Goal: Information Seeking & Learning: Learn about a topic

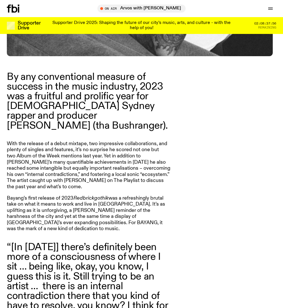
scroll to position [378, 0]
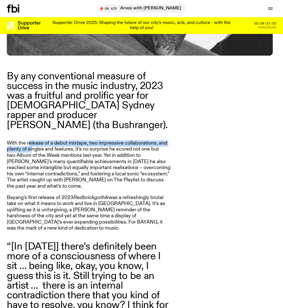
drag, startPoint x: 30, startPoint y: 130, endPoint x: 31, endPoint y: 141, distance: 11.2
click at [31, 141] on p "With the release of a debut mixtape, two impressive collaborations, and plenty …" at bounding box center [89, 164] width 164 height 49
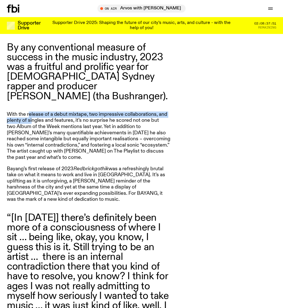
scroll to position [444, 0]
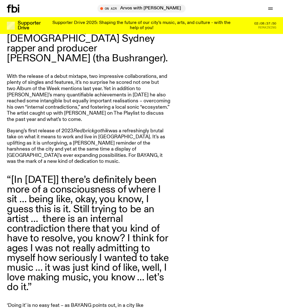
click at [61, 109] on p "With the release of a debut mixtape, two impressive collaborations, and plenty …" at bounding box center [89, 98] width 164 height 49
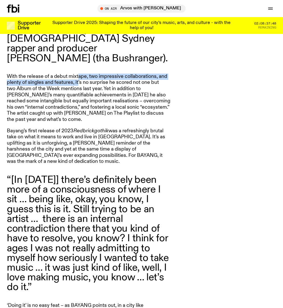
drag, startPoint x: 78, startPoint y: 68, endPoint x: 78, endPoint y: 72, distance: 3.7
click at [78, 74] on p "With the release of a debut mixtape, two impressive collaborations, and plenty …" at bounding box center [89, 98] width 164 height 49
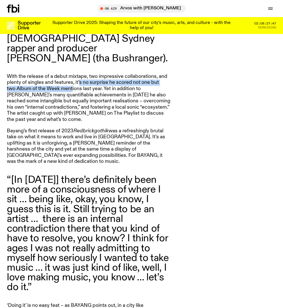
drag, startPoint x: 80, startPoint y: 73, endPoint x: 72, endPoint y: 82, distance: 11.9
click at [72, 82] on p "With the release of a debut mixtape, two impressive collaborations, and plenty …" at bounding box center [89, 98] width 164 height 49
drag, startPoint x: 90, startPoint y: 75, endPoint x: 89, endPoint y: 81, distance: 6.6
click at [89, 81] on p "With the release of a debut mixtape, two impressive collaborations, and plenty …" at bounding box center [89, 98] width 164 height 49
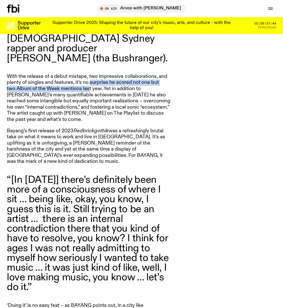
click at [89, 81] on p "With the release of a debut mixtape, two impressive collaborations, and plenty …" at bounding box center [89, 98] width 164 height 49
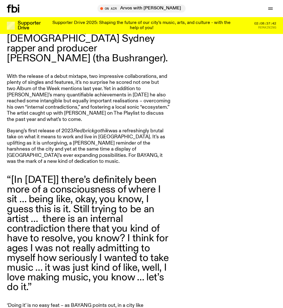
drag, startPoint x: 101, startPoint y: 80, endPoint x: 101, endPoint y: 83, distance: 3.4
click at [101, 80] on p "With the release of a debut mixtape, two impressive collaborations, and plenty …" at bounding box center [89, 98] width 164 height 49
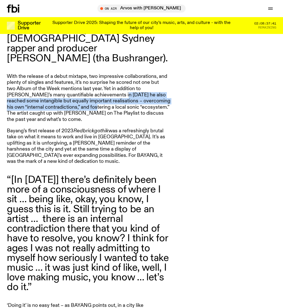
drag, startPoint x: 100, startPoint y: 86, endPoint x: 97, endPoint y: 98, distance: 11.7
click at [97, 98] on p "With the release of a debut mixtape, two impressive collaborations, and plenty …" at bounding box center [89, 98] width 164 height 49
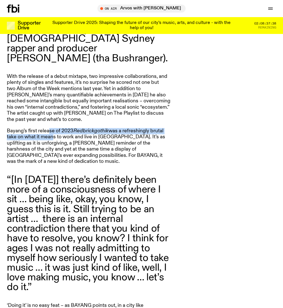
drag, startPoint x: 49, startPoint y: 122, endPoint x: 51, endPoint y: 129, distance: 6.6
click at [51, 129] on p "Bayang’s first release of 2023 Redbrickgothik was a refreshingly brutal take on…" at bounding box center [89, 146] width 164 height 37
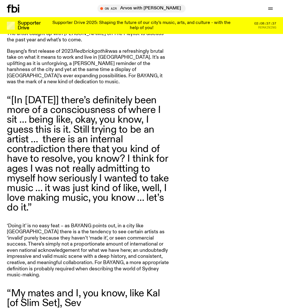
scroll to position [527, 0]
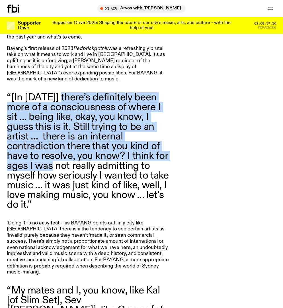
drag, startPoint x: 62, startPoint y: 86, endPoint x: 64, endPoint y: 154, distance: 67.9
click at [64, 153] on blockquote "“[In [DATE]] there’s definitely been more of a consciousness of where I sit … b…" at bounding box center [89, 151] width 164 height 117
click at [64, 154] on blockquote "“[In [DATE]] there’s definitely been more of a consciousness of where I sit … b…" at bounding box center [89, 151] width 164 height 117
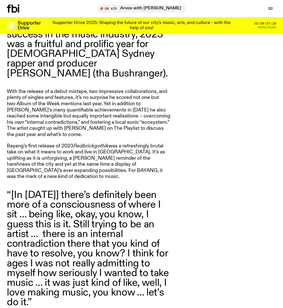
scroll to position [403, 0]
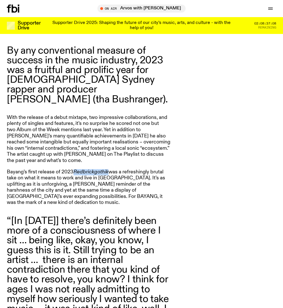
drag, startPoint x: 75, startPoint y: 161, endPoint x: 109, endPoint y: 161, distance: 33.6
click at [109, 169] on p "Bayang’s first release of 2023 Redbrickgothik was a refreshingly brutal take on…" at bounding box center [89, 187] width 164 height 37
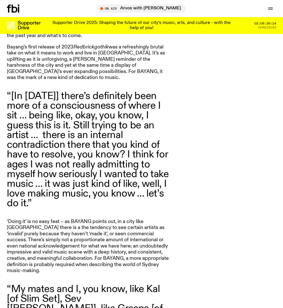
scroll to position [533, 0]
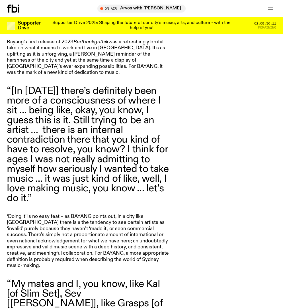
drag, startPoint x: 60, startPoint y: 206, endPoint x: 59, endPoint y: 210, distance: 4.0
click at [59, 213] on p "‘Doing it’ is no easy feat – as BAYANG points out, in a city like [GEOGRAPHIC_D…" at bounding box center [89, 240] width 164 height 55
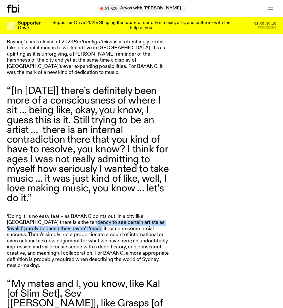
drag, startPoint x: 71, startPoint y: 205, endPoint x: 68, endPoint y: 211, distance: 7.0
click at [68, 213] on p "‘Doing it’ is no easy feat – as BAYANG points out, in a city like [GEOGRAPHIC_D…" at bounding box center [89, 240] width 164 height 55
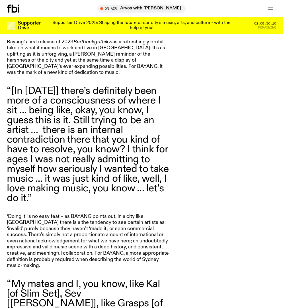
click at [82, 213] on p "‘Doing it’ is no easy feat – as BAYANG points out, in a city like [GEOGRAPHIC_D…" at bounding box center [89, 240] width 164 height 55
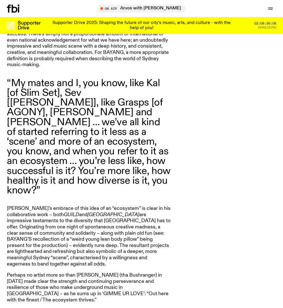
scroll to position [749, 0]
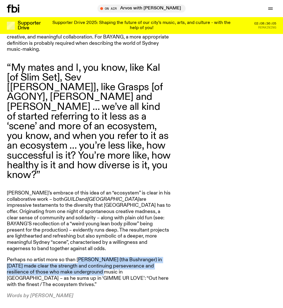
drag, startPoint x: 81, startPoint y: 217, endPoint x: 82, endPoint y: 232, distance: 15.1
click at [82, 257] on p "Perhaps no artist more so than [PERSON_NAME] (tha Bushranger) in [DATE] made cl…" at bounding box center [89, 272] width 164 height 31
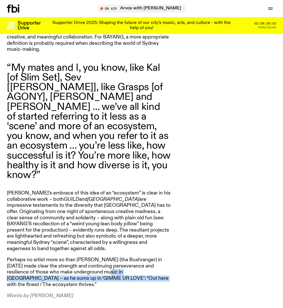
drag, startPoint x: 86, startPoint y: 231, endPoint x: 88, endPoint y: 235, distance: 5.2
click at [88, 257] on p "Perhaps no artist more so than [PERSON_NAME] (tha Bushranger) in [DATE] made cl…" at bounding box center [89, 272] width 164 height 31
